Goal: Information Seeking & Learning: Learn about a topic

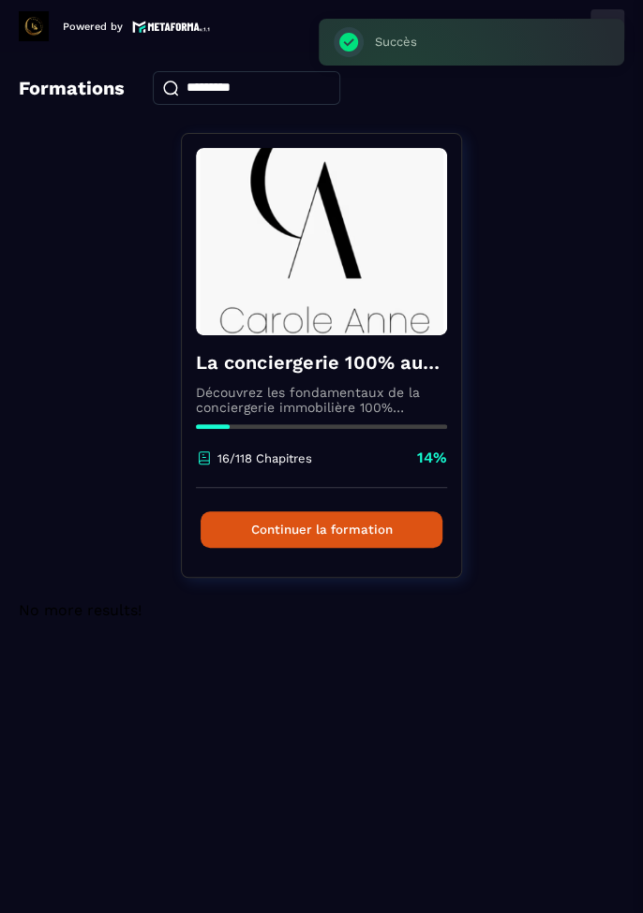
click at [318, 531] on button "Continuer la formation" at bounding box center [321, 529] width 242 height 37
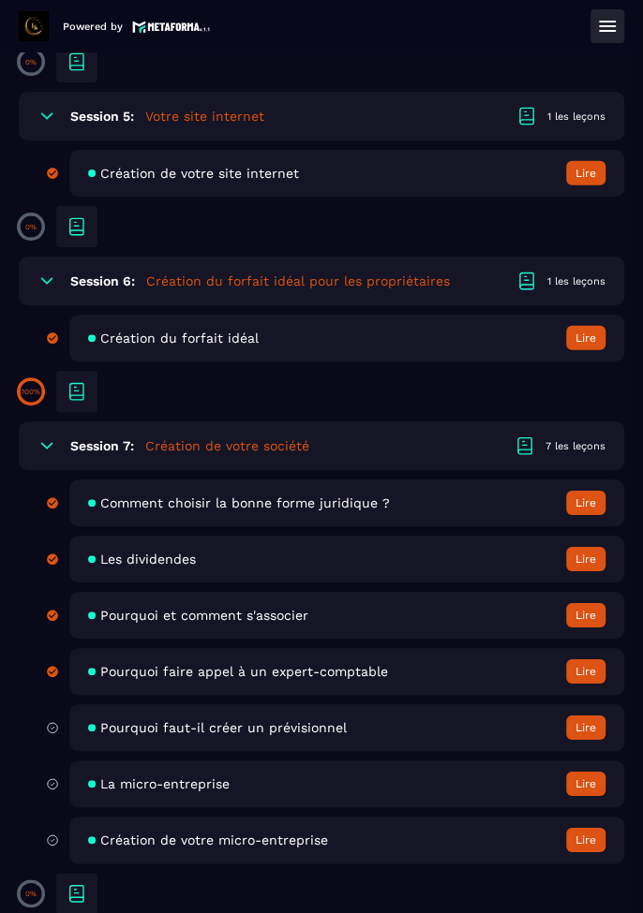
scroll to position [1545, 0]
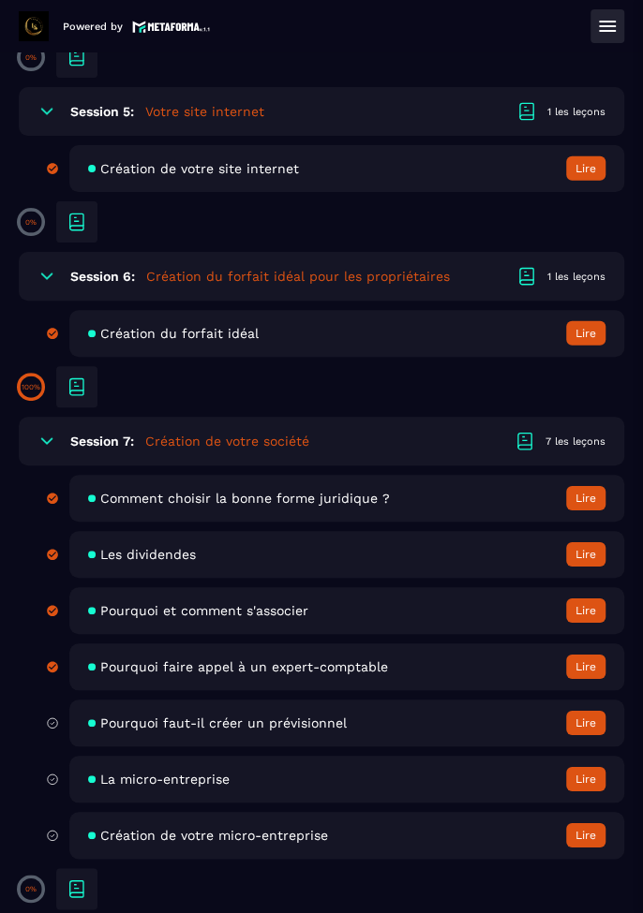
click at [576, 727] on button "Lire" at bounding box center [585, 723] width 39 height 24
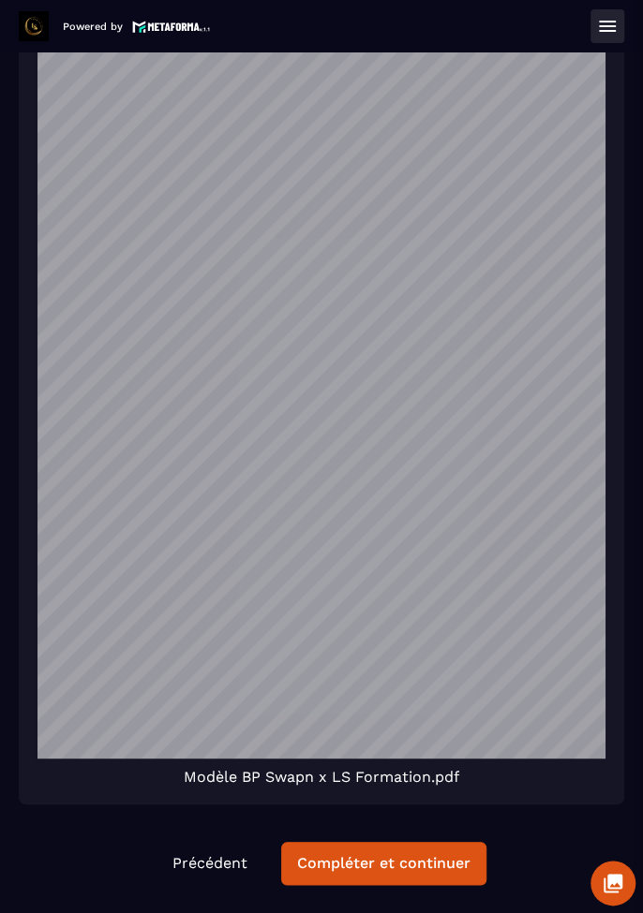
scroll to position [1208, 0]
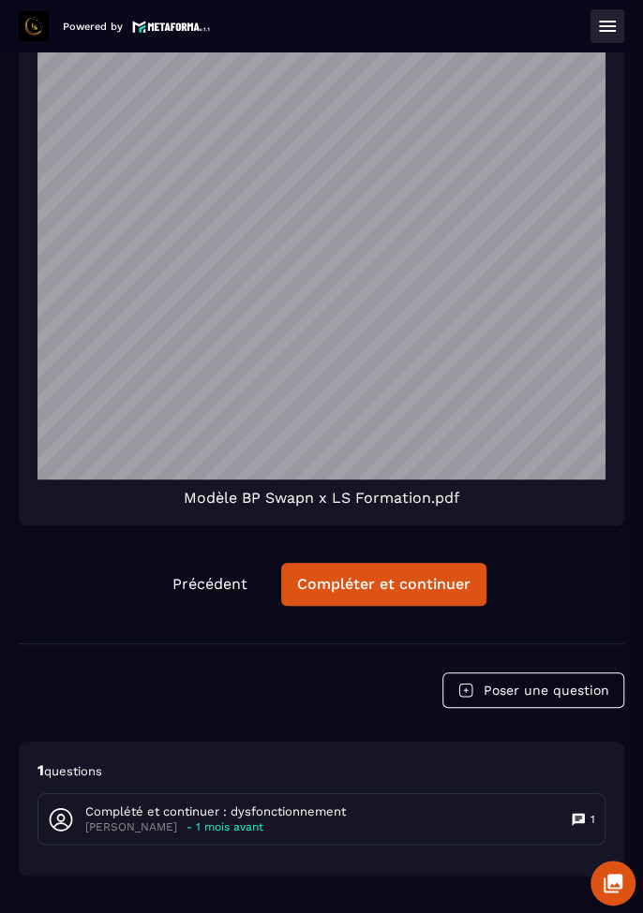
click at [382, 594] on div "Compléter et continuer" at bounding box center [383, 584] width 173 height 19
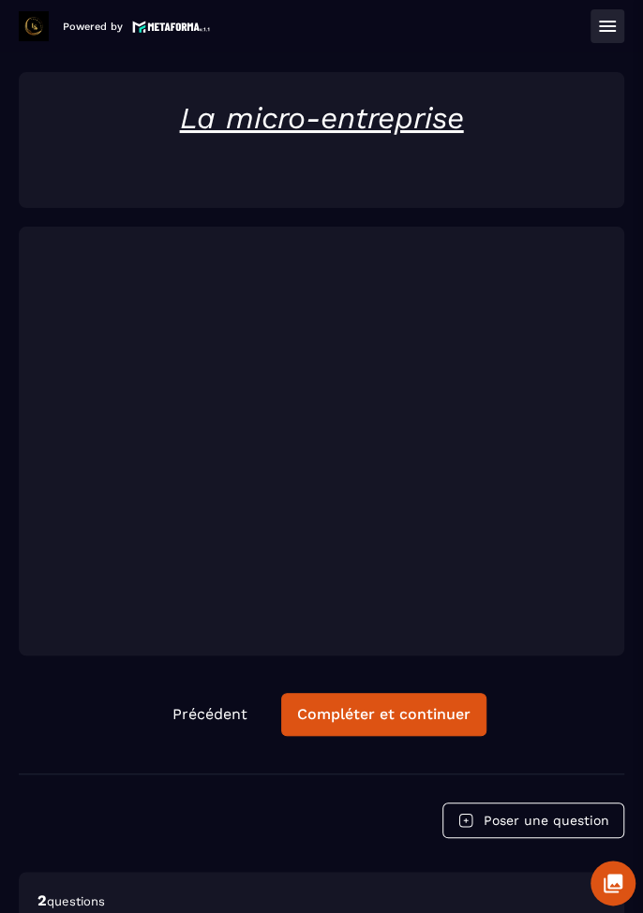
scroll to position [59, 0]
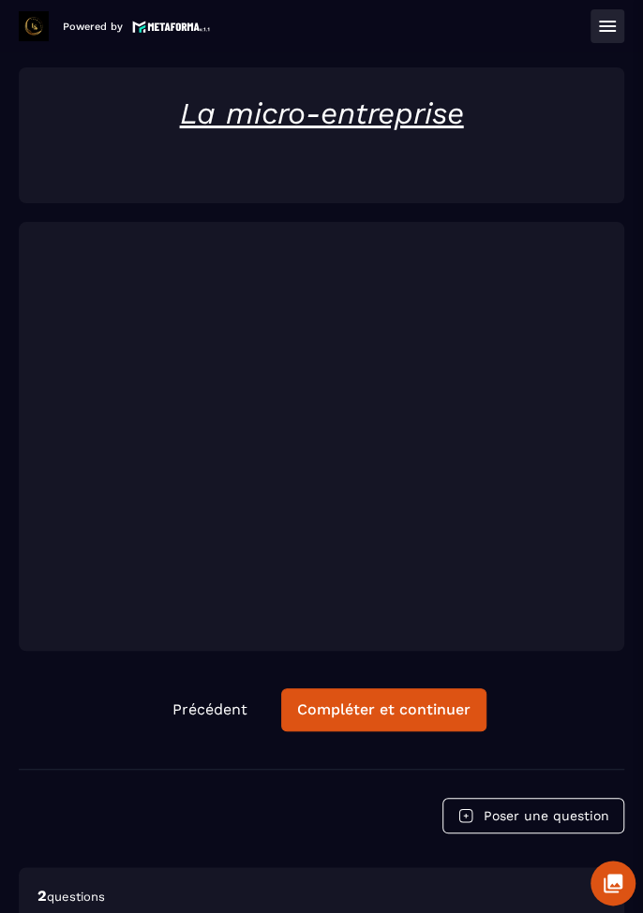
click at [378, 714] on div "Compléter et continuer" at bounding box center [383, 710] width 173 height 19
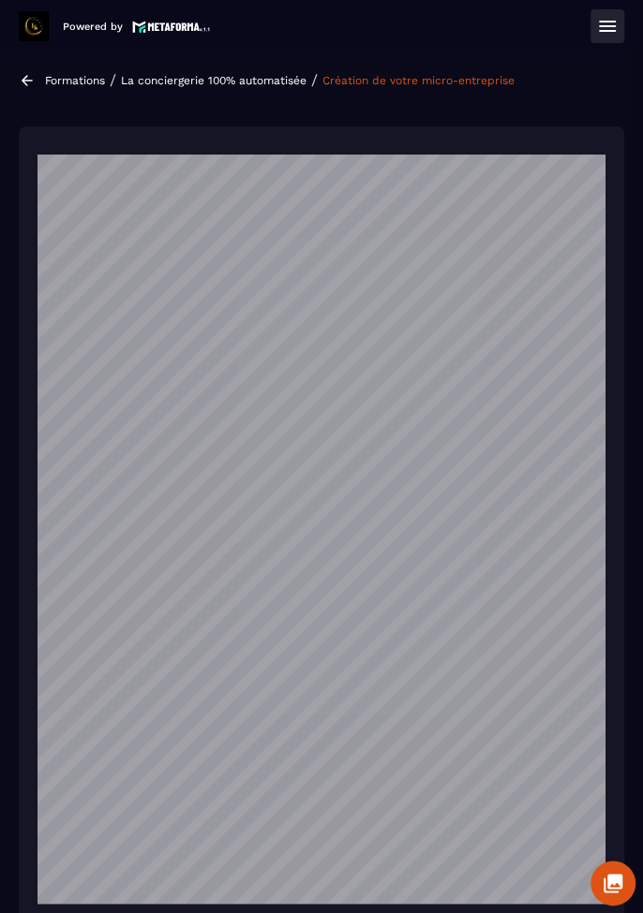
click at [605, 42] on button at bounding box center [607, 26] width 34 height 34
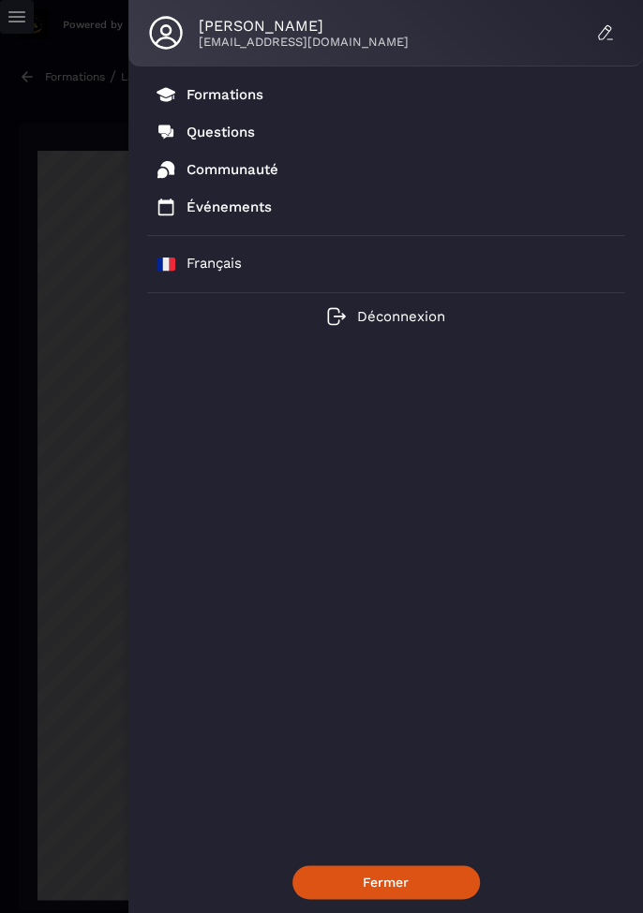
click at [245, 95] on p "Formations" at bounding box center [224, 94] width 77 height 17
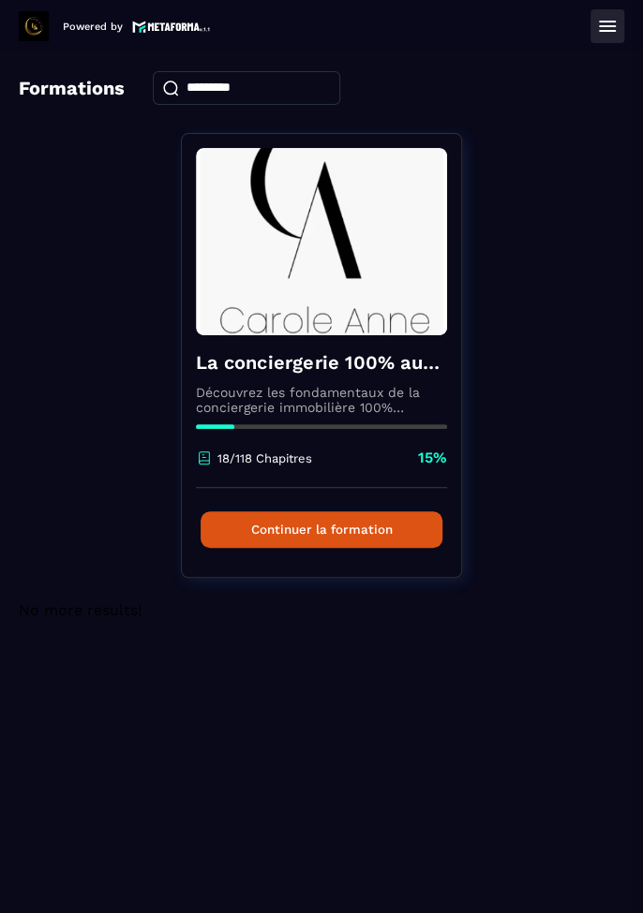
click at [380, 537] on button "Continuer la formation" at bounding box center [321, 529] width 242 height 37
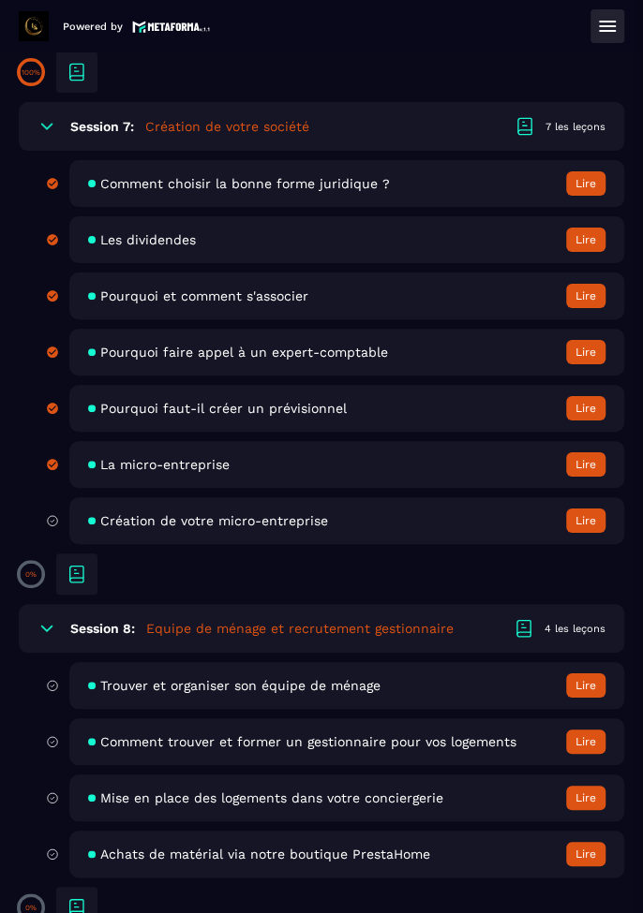
scroll to position [1858, 0]
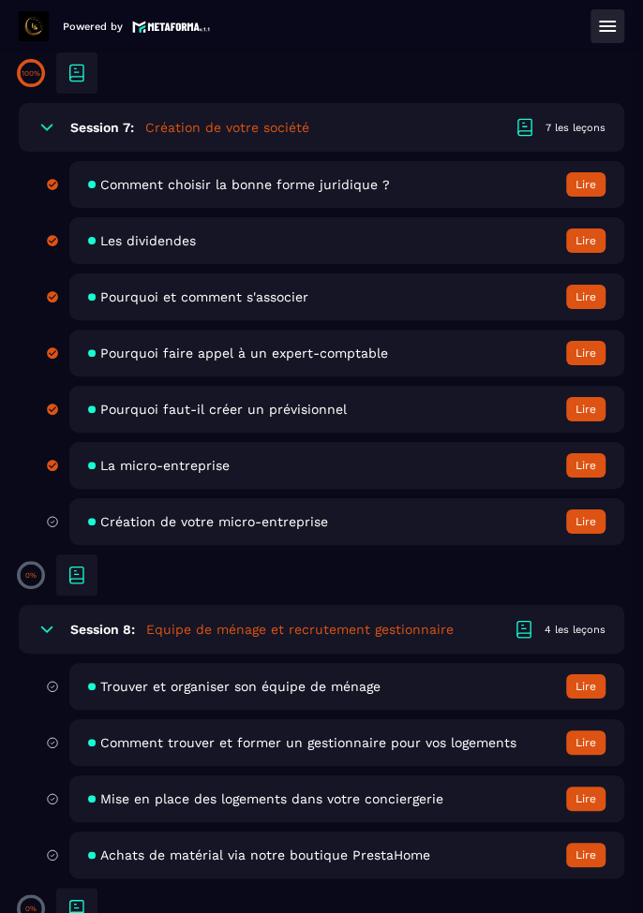
click at [318, 519] on span "Création de votre micro-entreprise" at bounding box center [214, 521] width 228 height 15
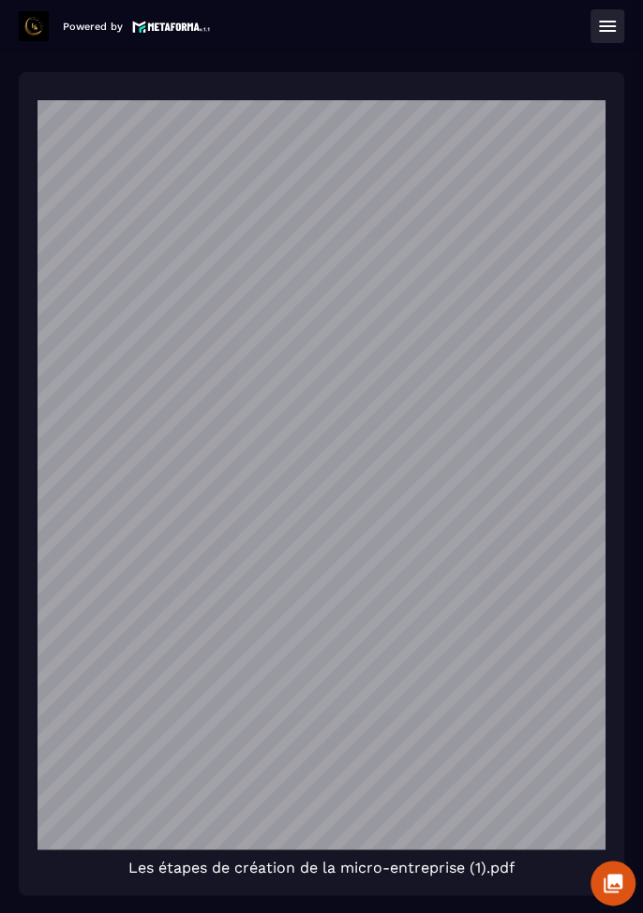
click at [601, 34] on icon at bounding box center [607, 26] width 22 height 22
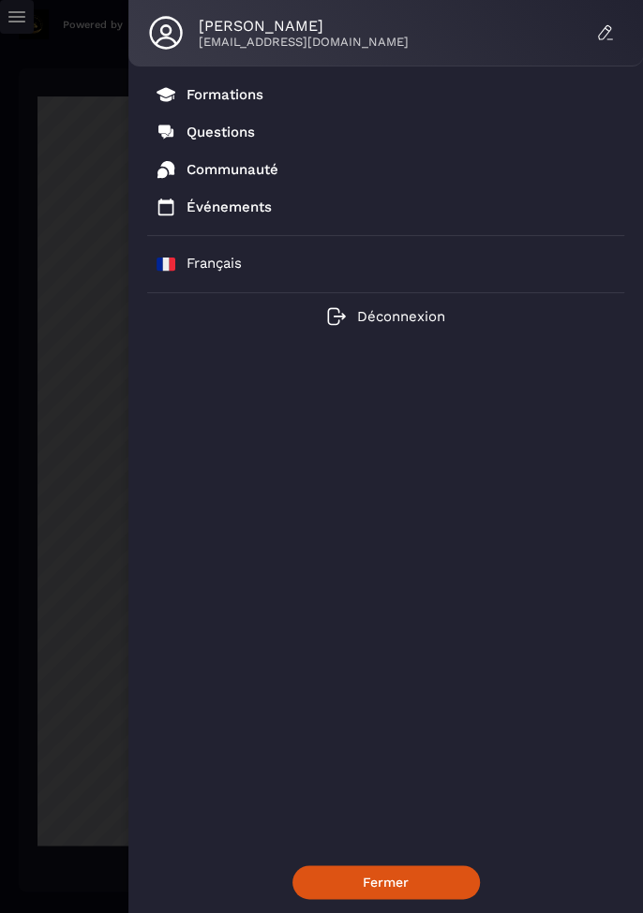
click at [262, 96] on p "Formations" at bounding box center [224, 94] width 77 height 17
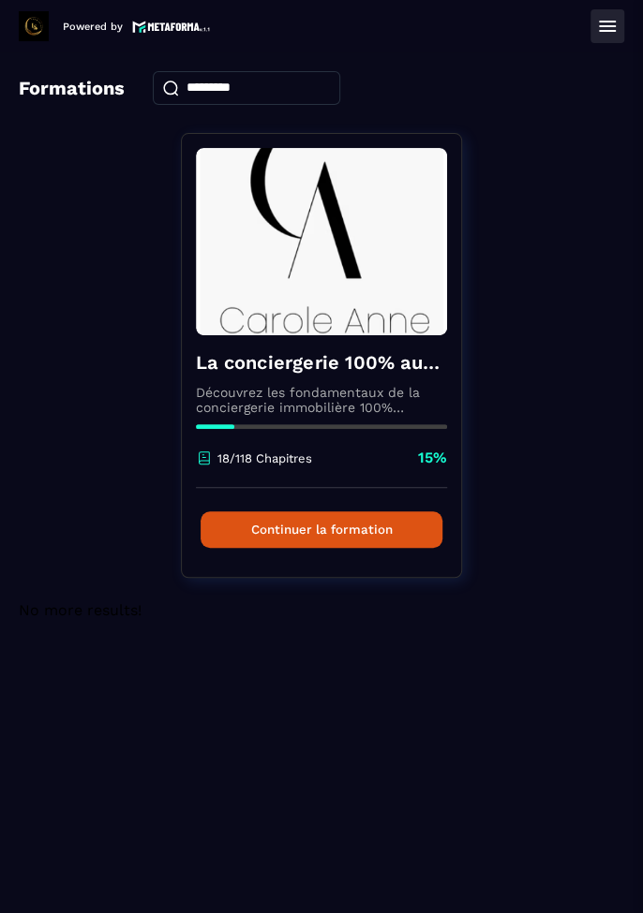
click at [379, 522] on button "Continuer la formation" at bounding box center [321, 529] width 242 height 37
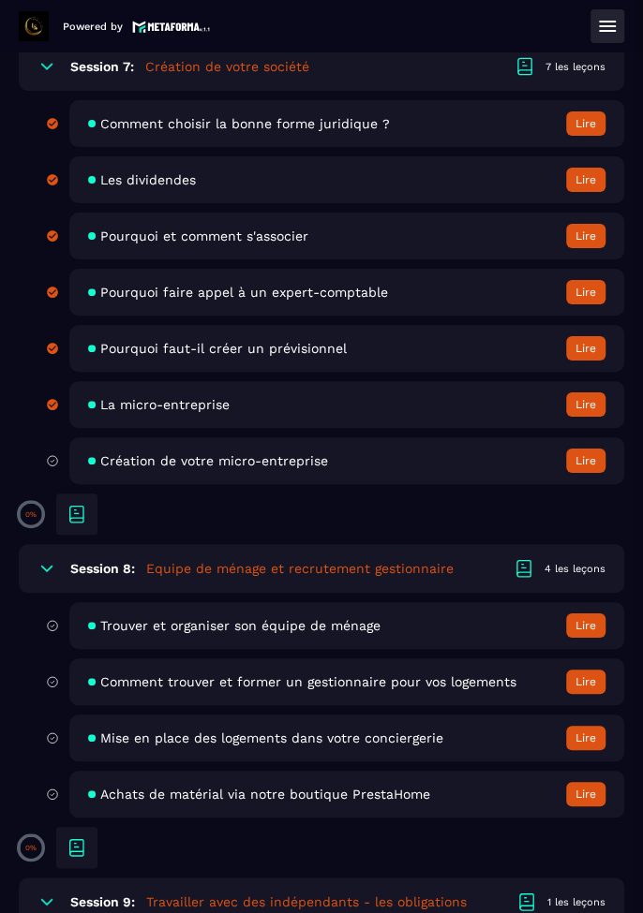
scroll to position [1936, 0]
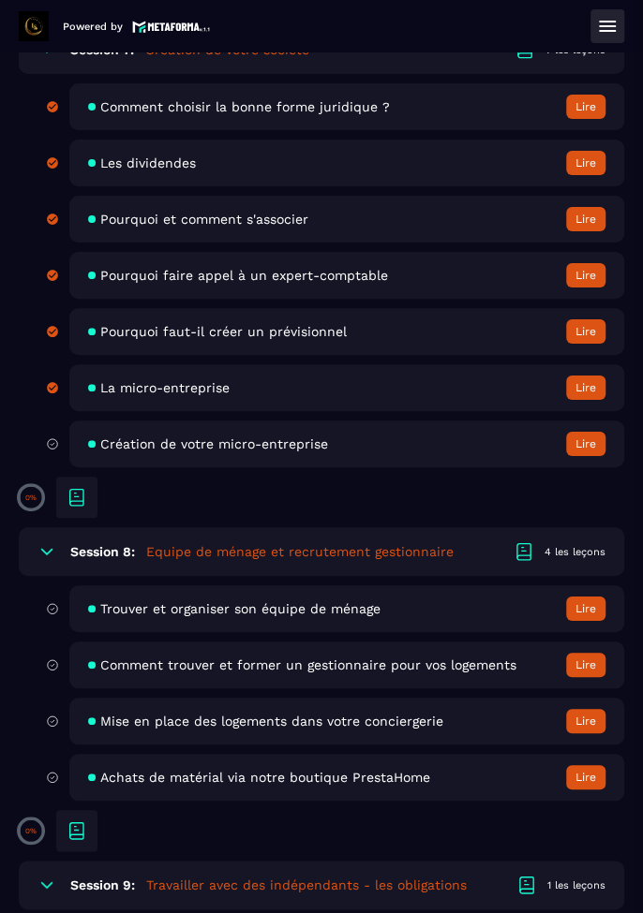
click at [585, 451] on button "Lire" at bounding box center [585, 444] width 39 height 24
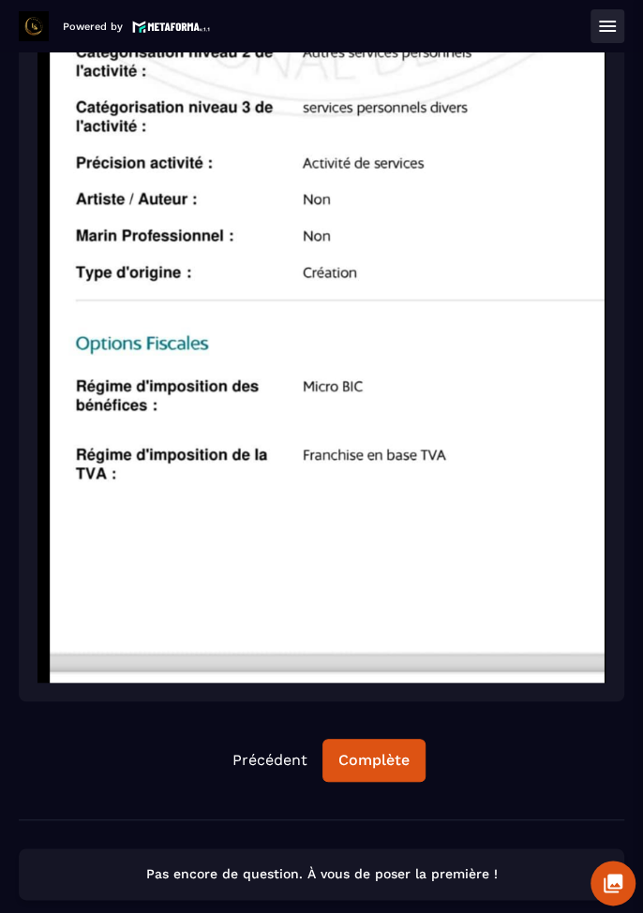
scroll to position [1271, 0]
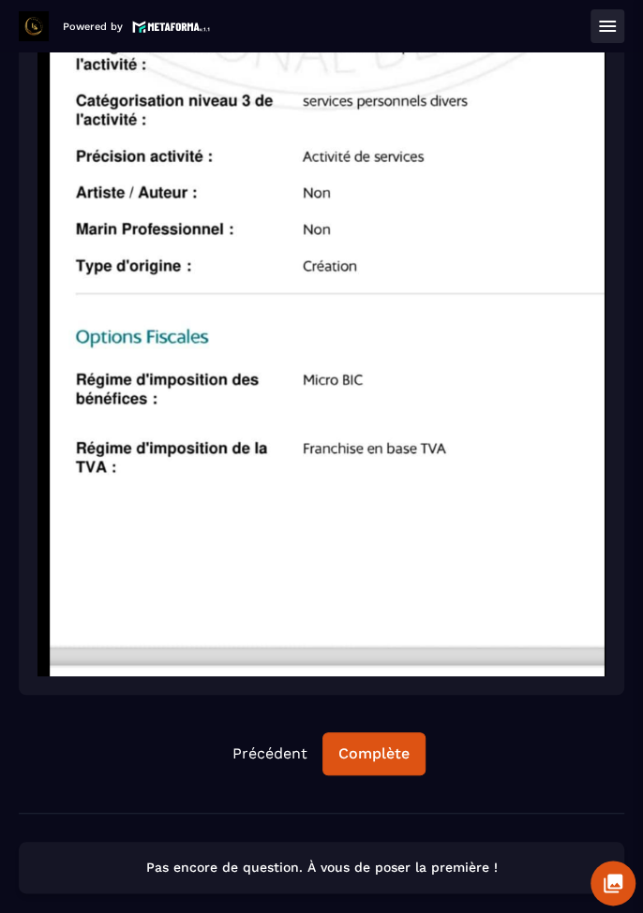
click at [387, 751] on div "Complète" at bounding box center [373, 754] width 71 height 19
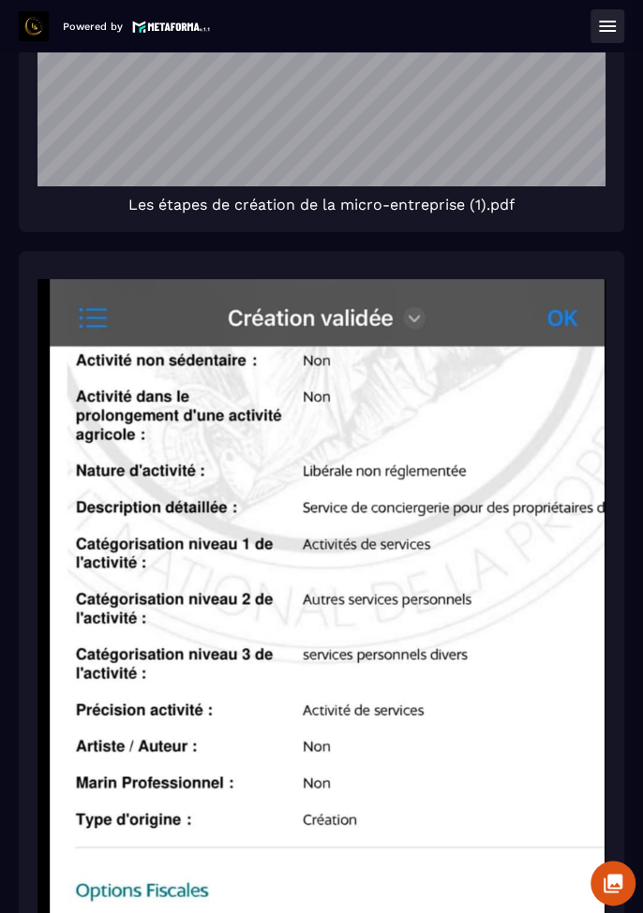
scroll to position [717, 0]
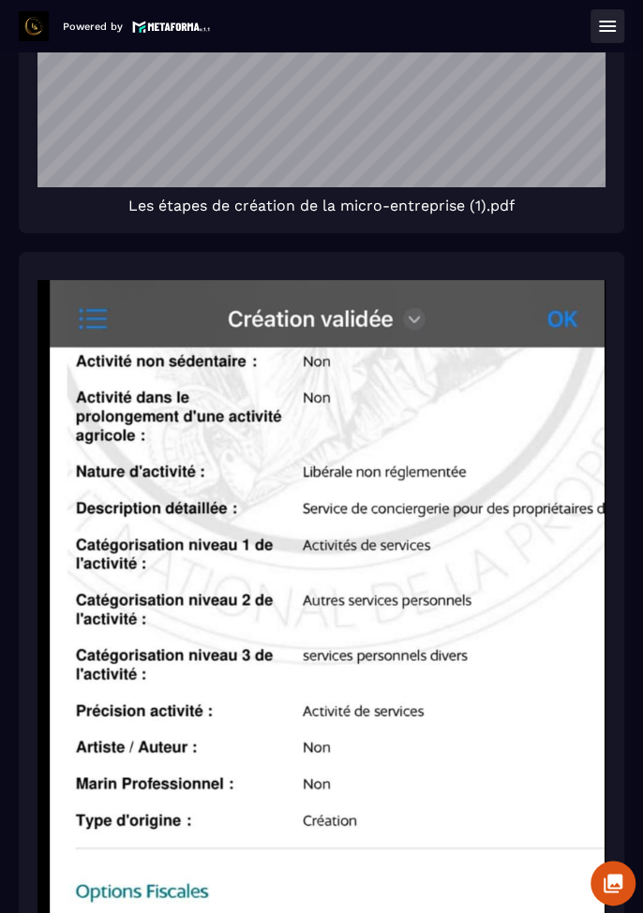
click at [602, 23] on icon at bounding box center [607, 26] width 22 height 22
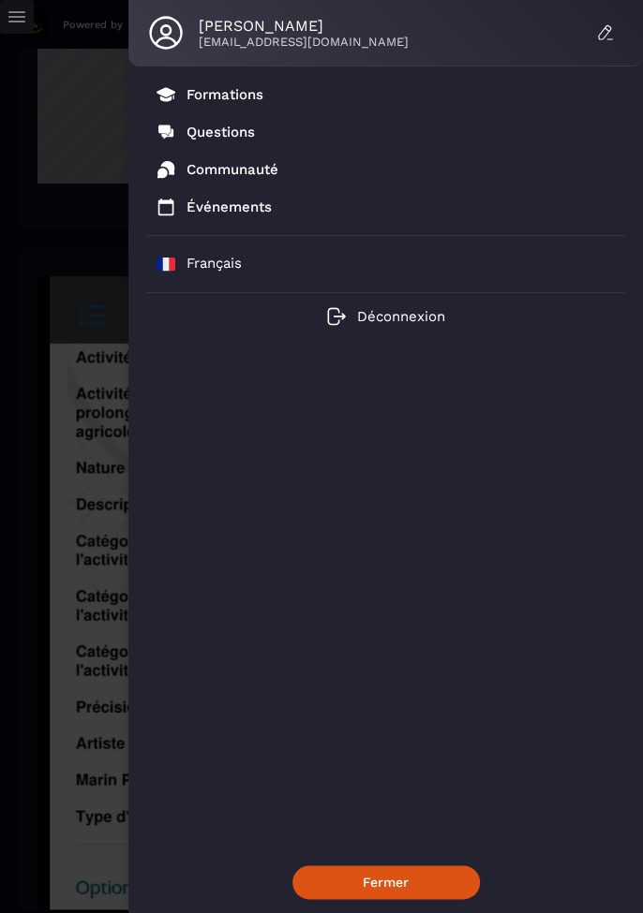
click at [221, 99] on p "Formations" at bounding box center [224, 94] width 77 height 17
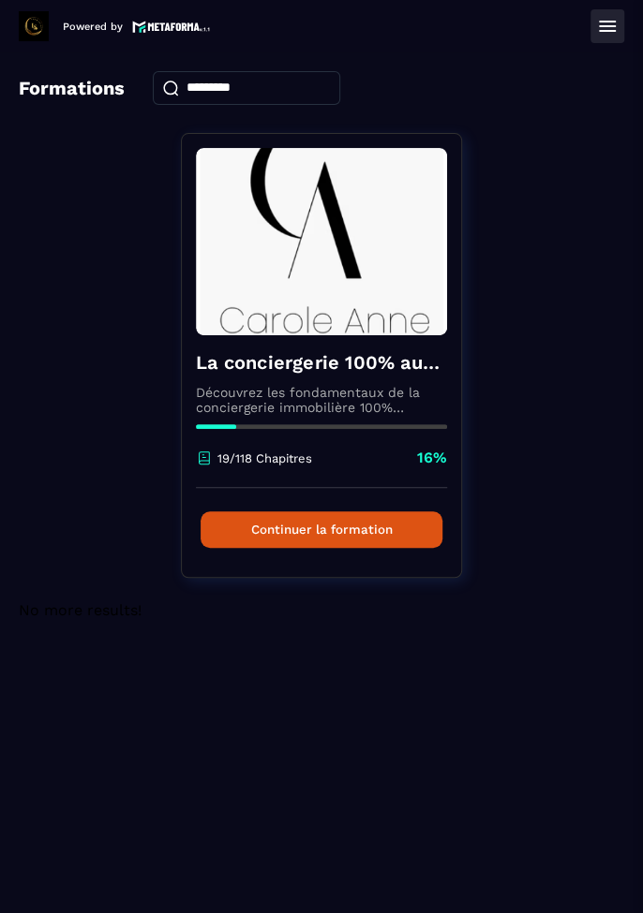
click at [316, 538] on button "Continuer la formation" at bounding box center [321, 529] width 242 height 37
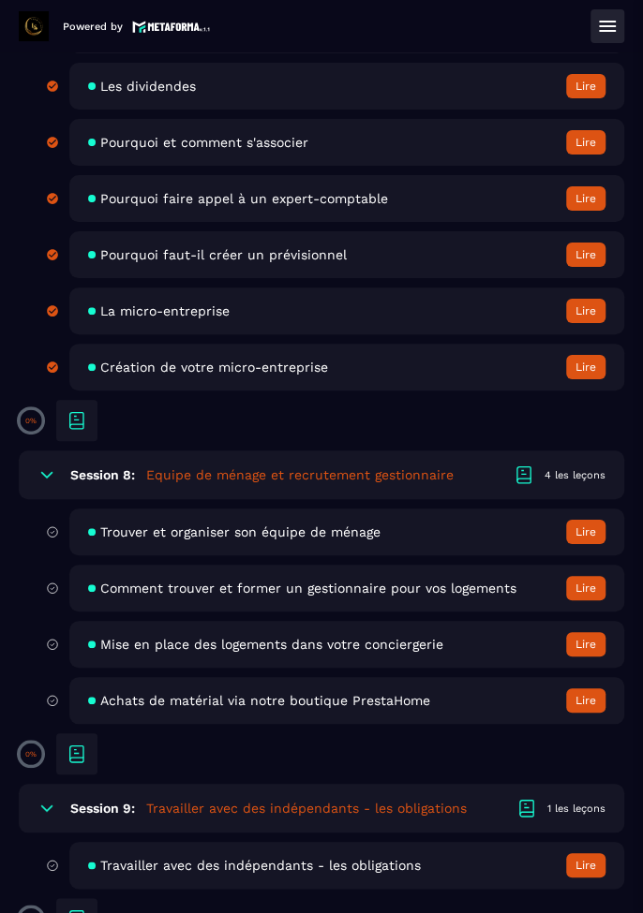
scroll to position [2015, 0]
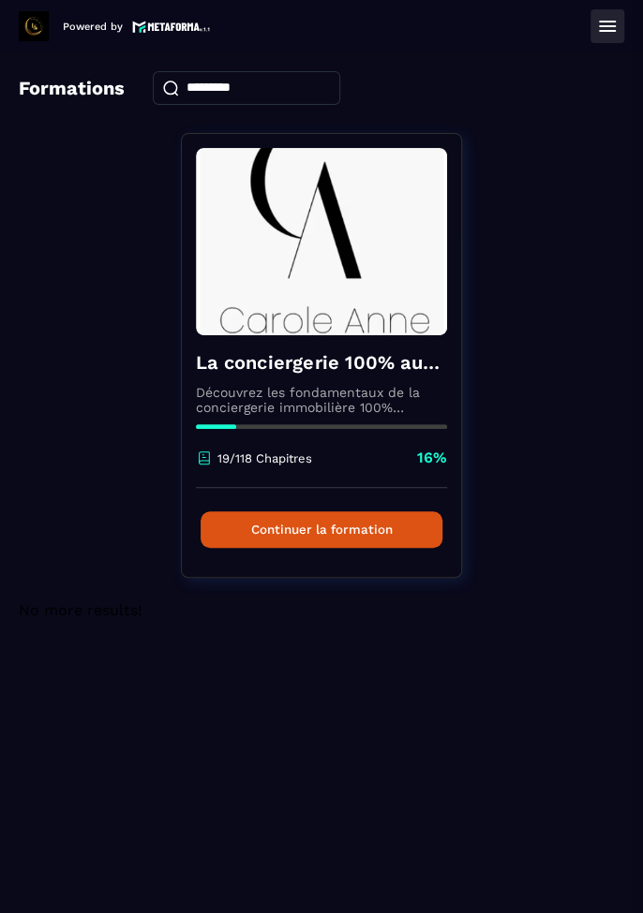
click at [394, 532] on button "Continuer la formation" at bounding box center [321, 529] width 242 height 37
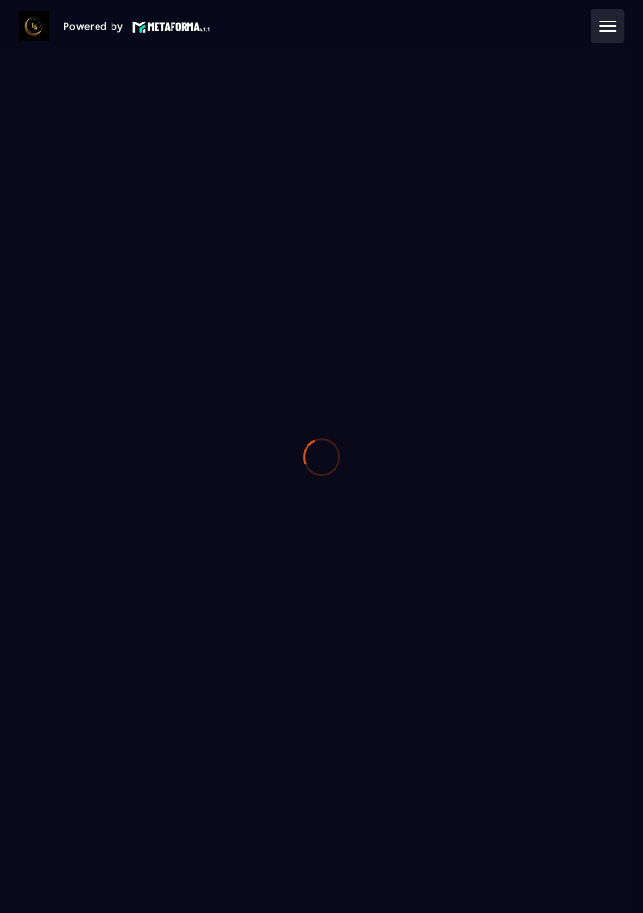
click at [0, 0] on div "Vidéo de présentation Lire" at bounding box center [0, 0] width 0 height 0
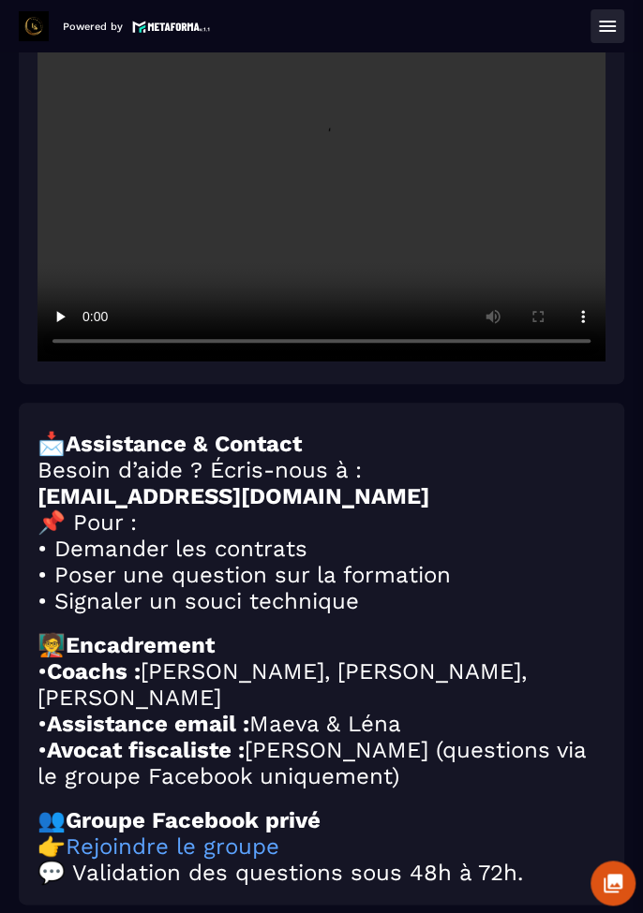
scroll to position [155, 0]
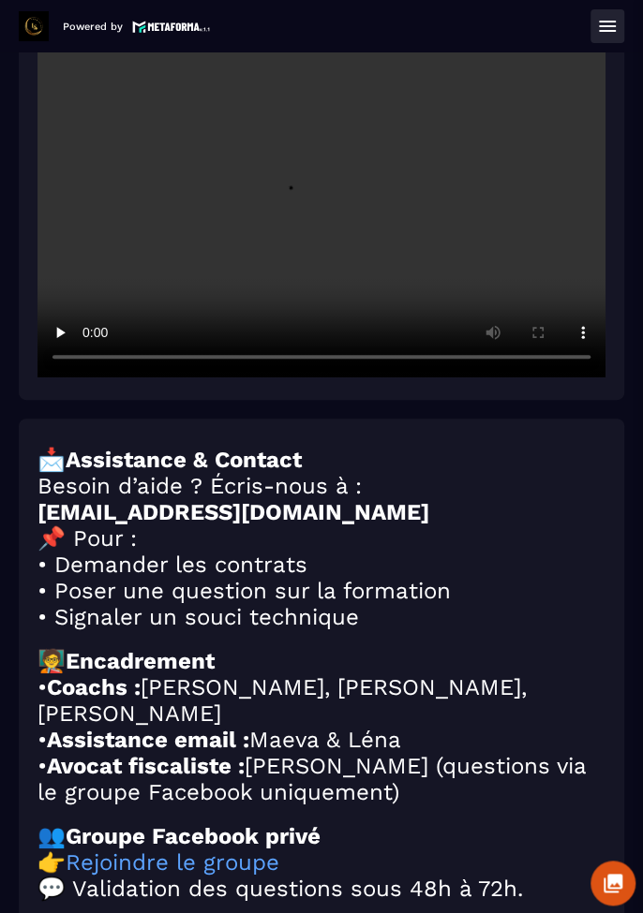
click at [598, 33] on icon at bounding box center [607, 26] width 22 height 22
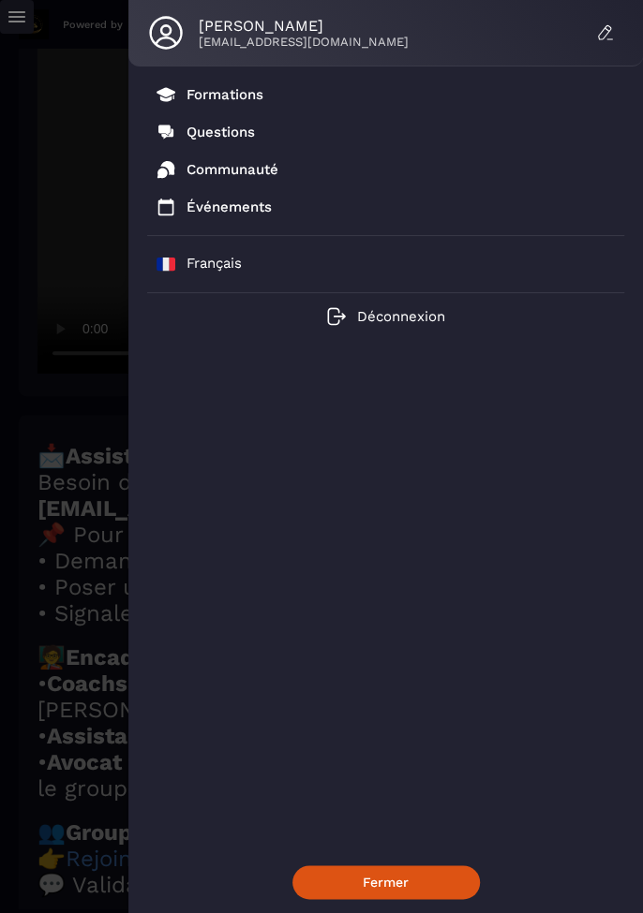
click at [231, 98] on p "Formations" at bounding box center [224, 94] width 77 height 17
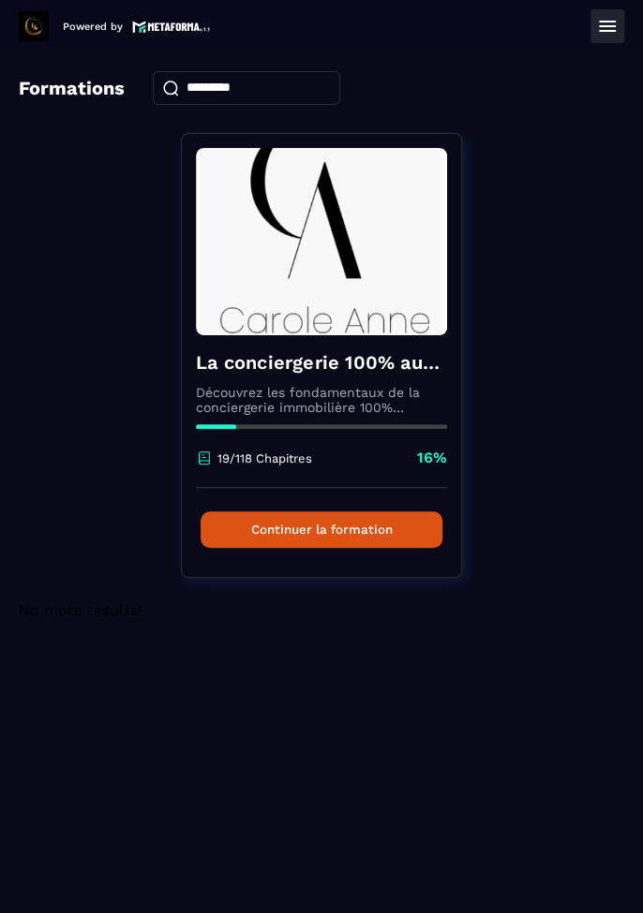
click at [290, 537] on button "Continuer la formation" at bounding box center [321, 529] width 242 height 37
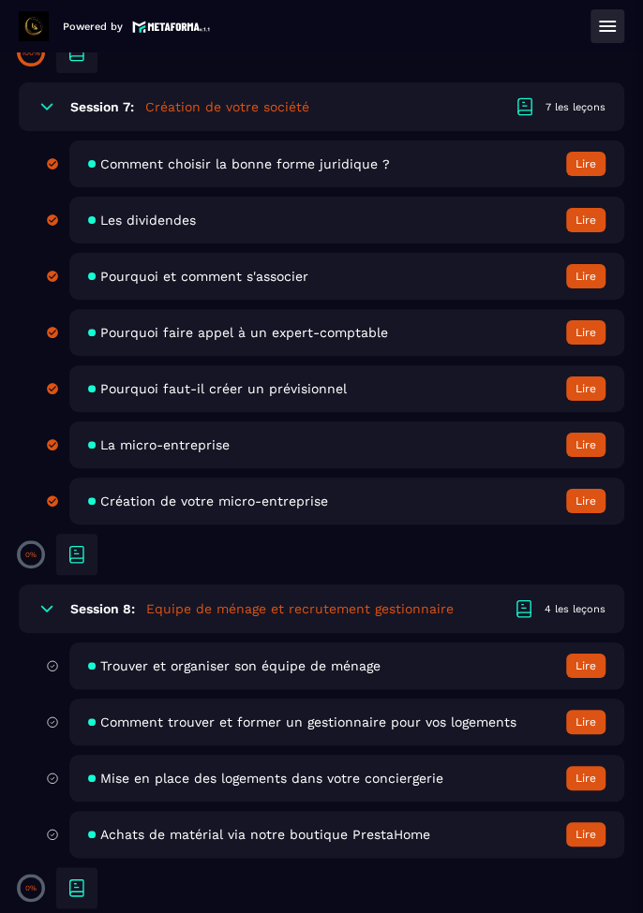
scroll to position [1881, 0]
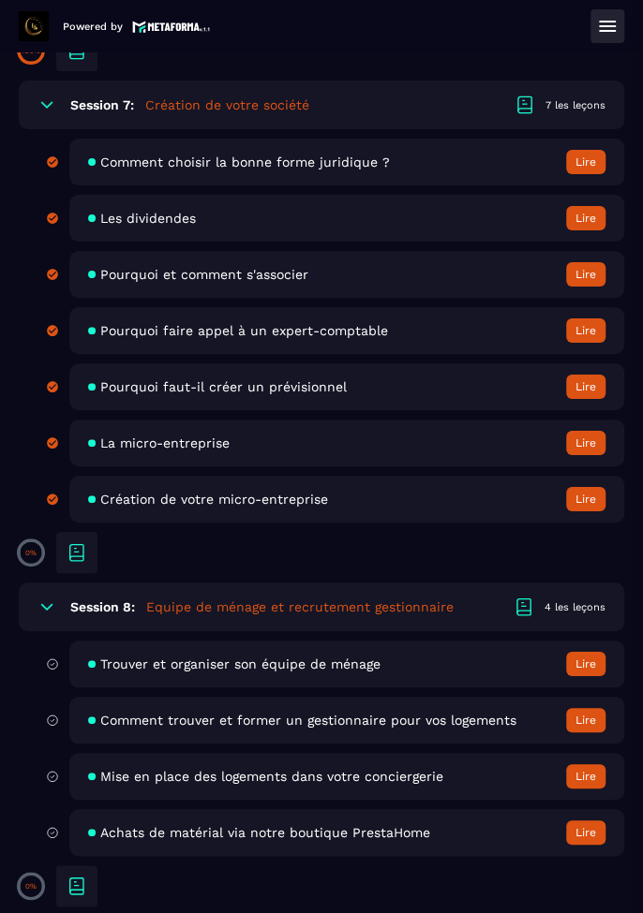
click at [576, 673] on button "Lire" at bounding box center [585, 664] width 39 height 24
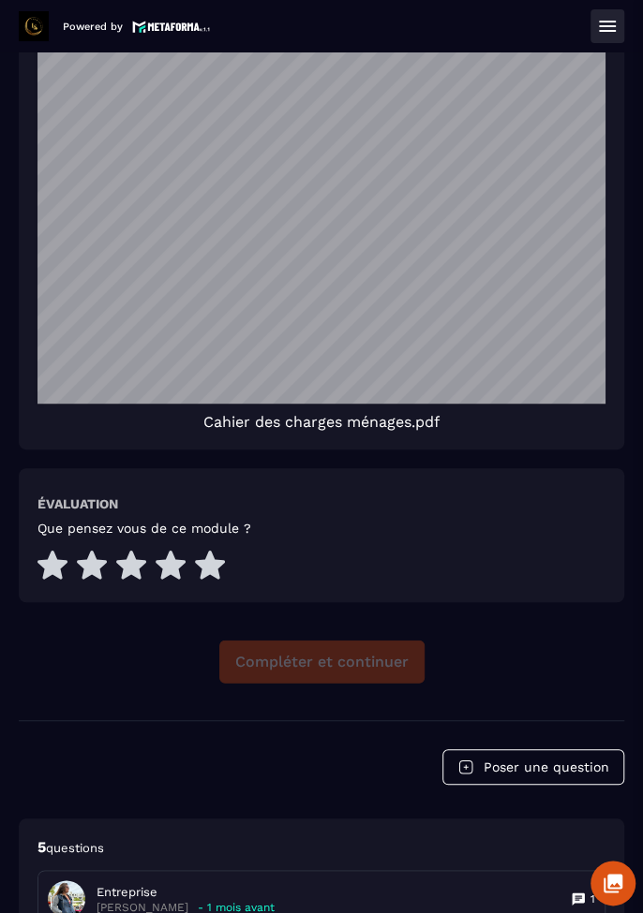
scroll to position [1315, 0]
click at [211, 560] on icon at bounding box center [210, 565] width 30 height 29
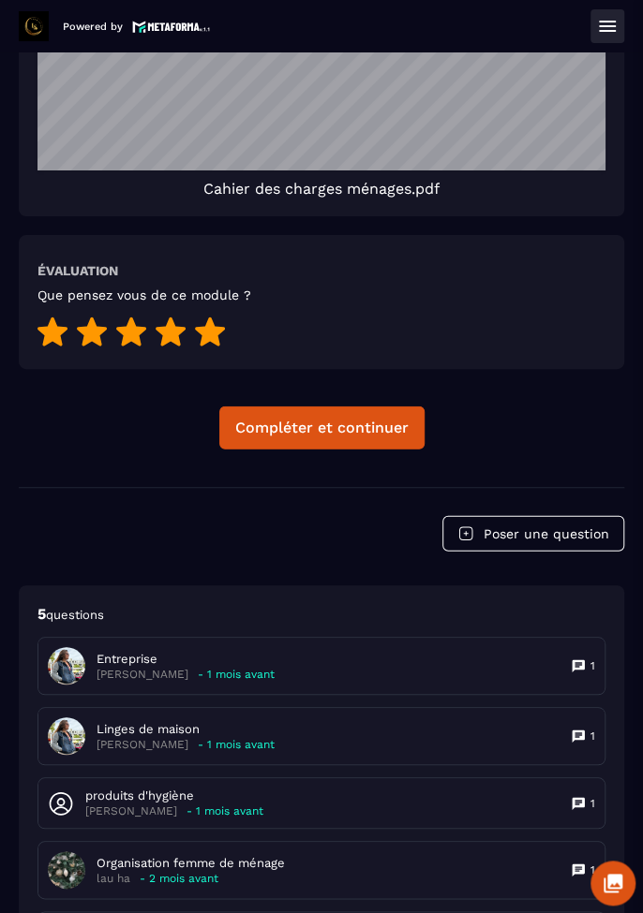
scroll to position [1465, 0]
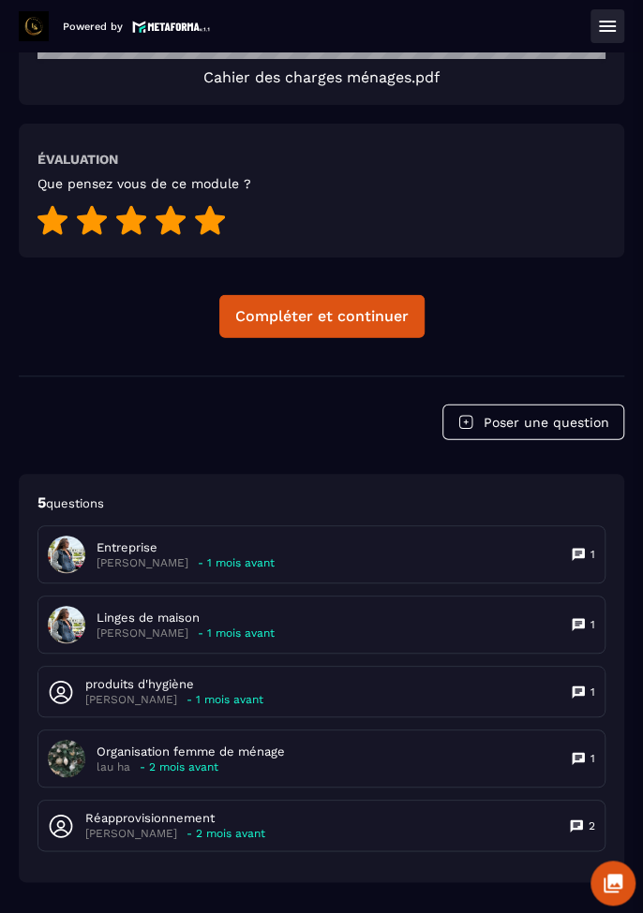
click at [365, 320] on div "Compléter et continuer" at bounding box center [321, 316] width 173 height 19
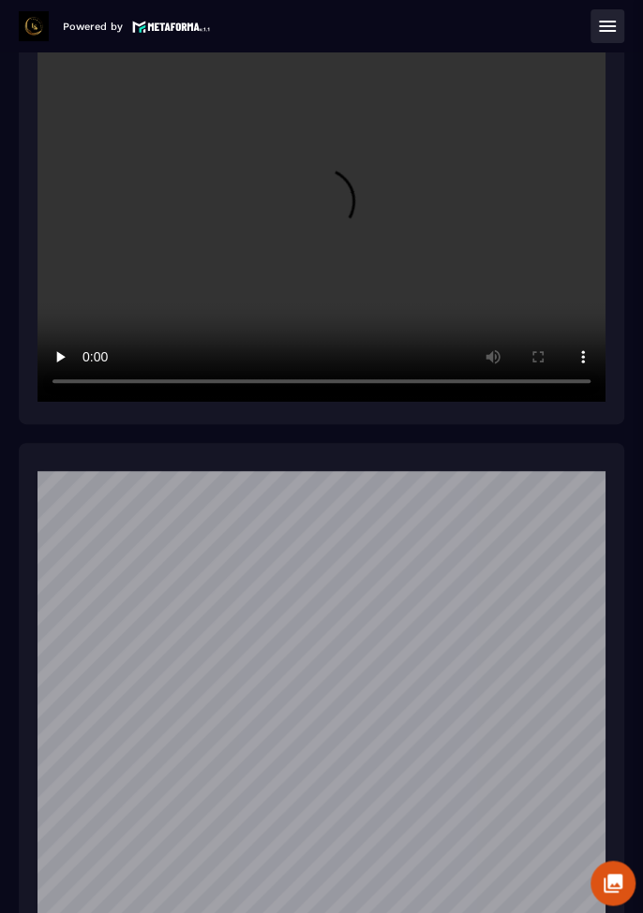
scroll to position [854, 0]
click at [592, 25] on button at bounding box center [607, 26] width 34 height 34
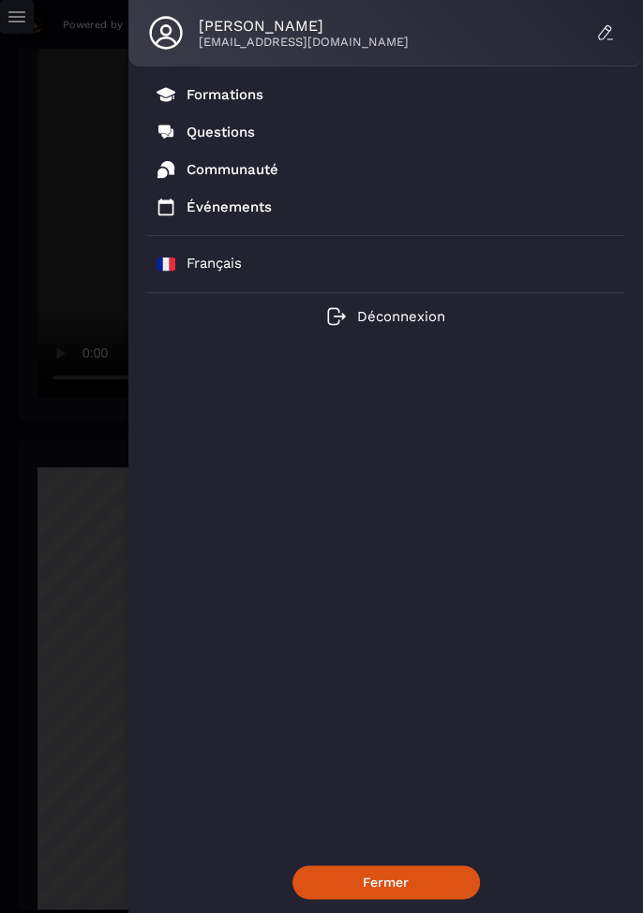
click at [208, 97] on p "Formations" at bounding box center [224, 94] width 77 height 17
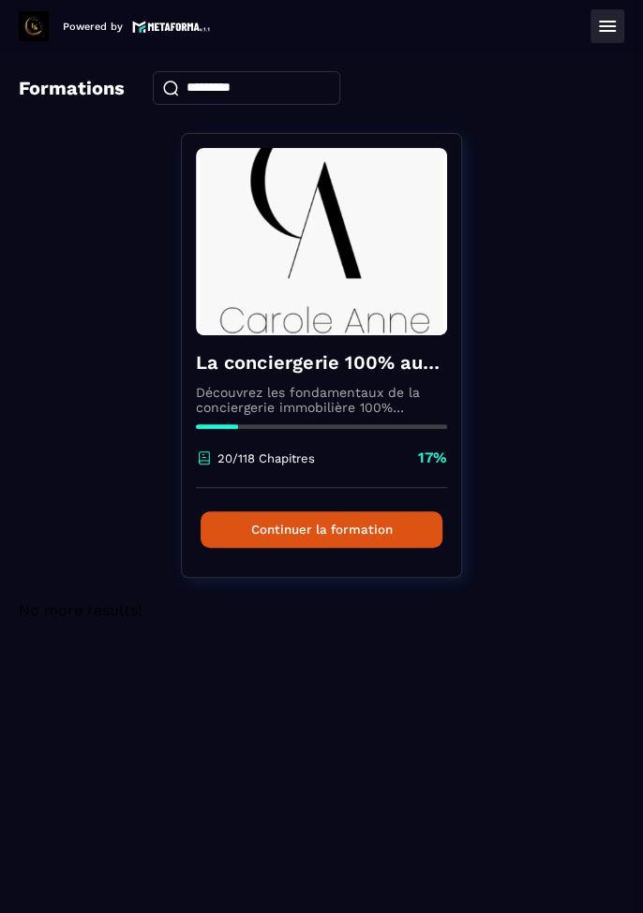
click at [297, 529] on button "Continuer la formation" at bounding box center [321, 529] width 242 height 37
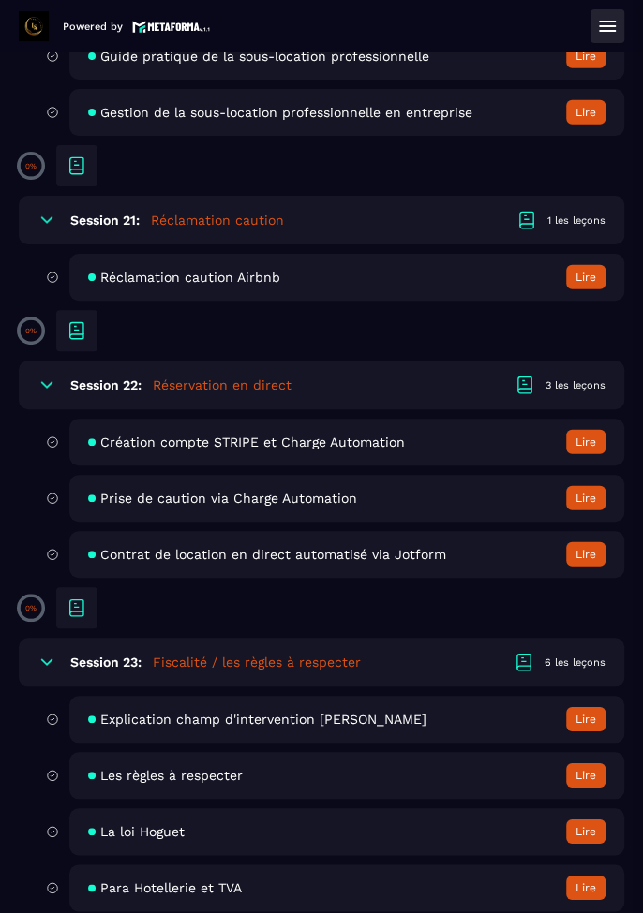
scroll to position [5927, 0]
